Goal: Information Seeking & Learning: Check status

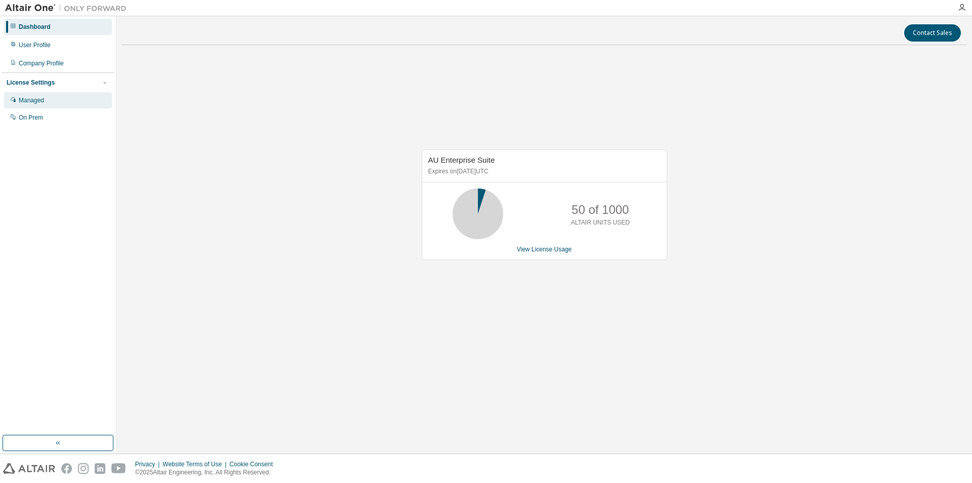
click at [56, 98] on div "Managed" at bounding box center [58, 100] width 108 height 16
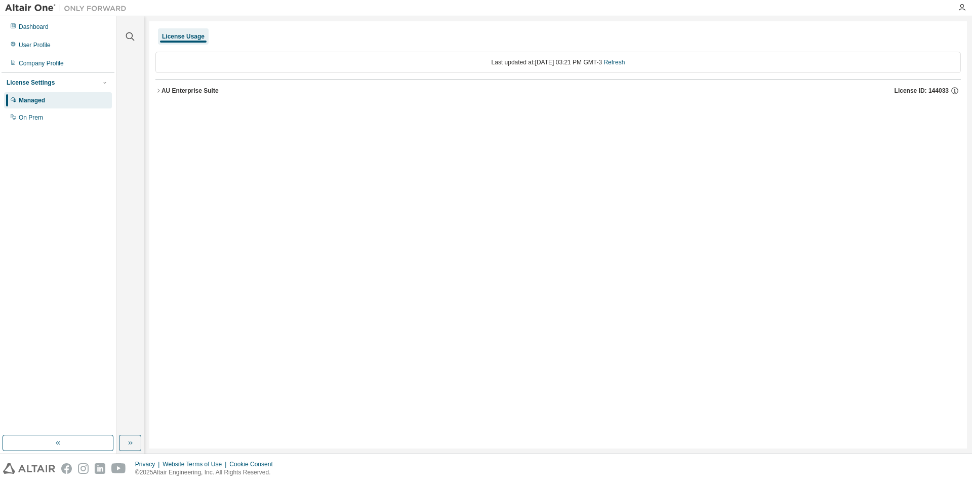
click at [157, 92] on icon "button" at bounding box center [158, 91] width 6 height 6
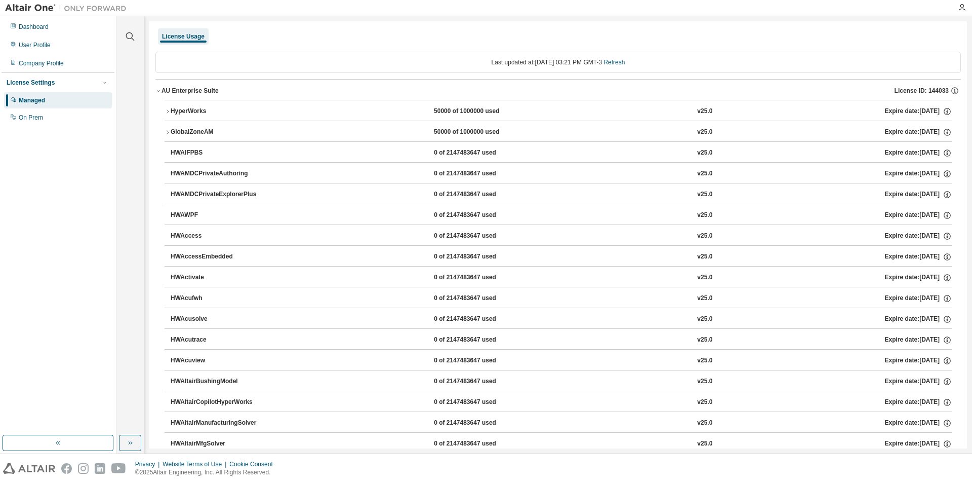
click at [29, 100] on div "Managed" at bounding box center [32, 100] width 26 height 8
click at [26, 22] on div "Dashboard" at bounding box center [58, 27] width 108 height 16
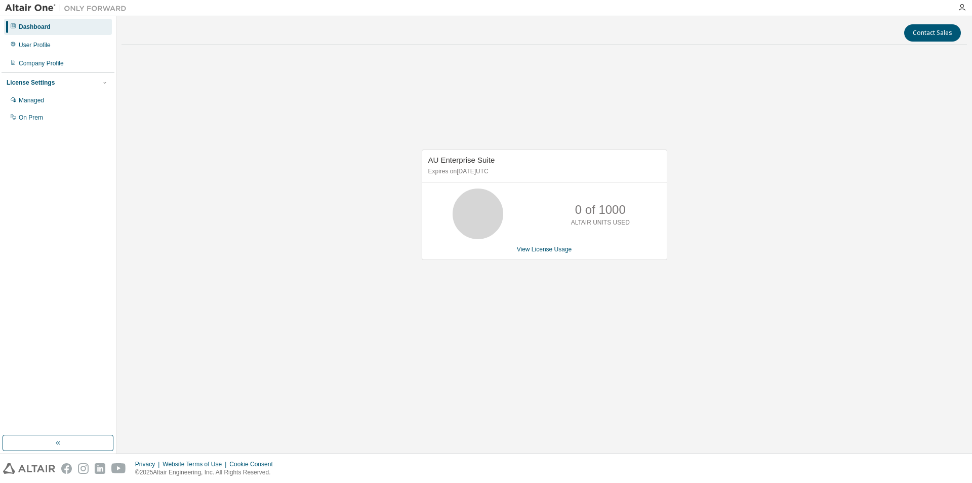
click at [605, 223] on p "ALTAIR UNITS USED" at bounding box center [600, 222] width 59 height 9
click at [541, 247] on link "View License Usage" at bounding box center [544, 249] width 55 height 7
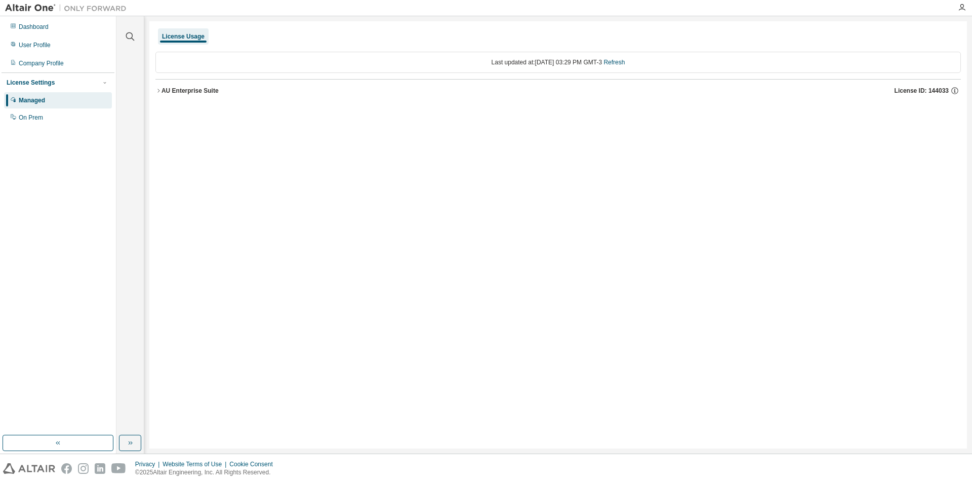
click at [160, 89] on icon "button" at bounding box center [158, 91] width 6 height 6
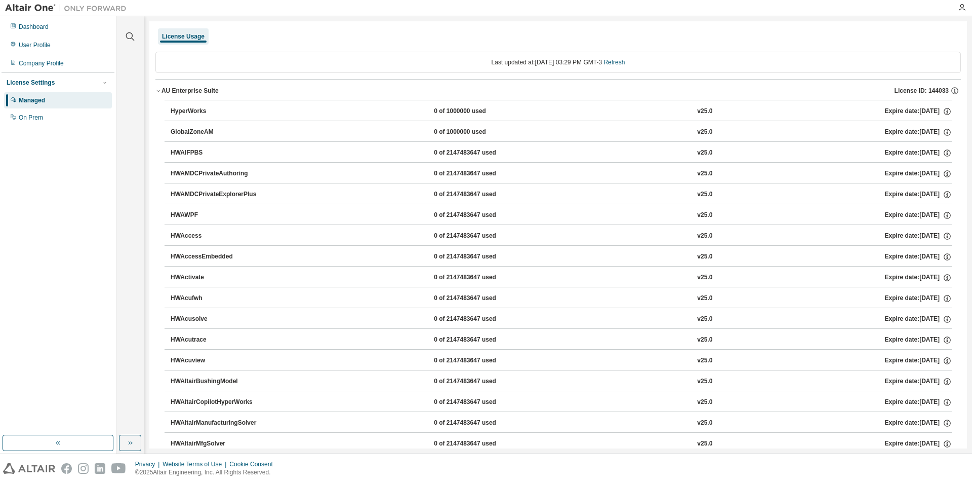
click at [34, 97] on div "Managed" at bounding box center [32, 100] width 26 height 8
